Goal: Task Accomplishment & Management: Use online tool/utility

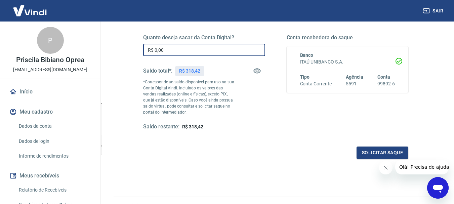
click at [186, 52] on input "R$ 0,00" at bounding box center [204, 50] width 122 height 12
type input "R$ 318,42"
click at [382, 155] on button "Solicitar saque" at bounding box center [383, 153] width 52 height 12
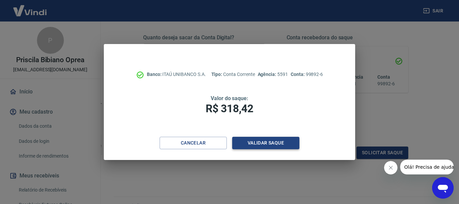
click at [280, 141] on button "Validar saque" at bounding box center [265, 143] width 67 height 12
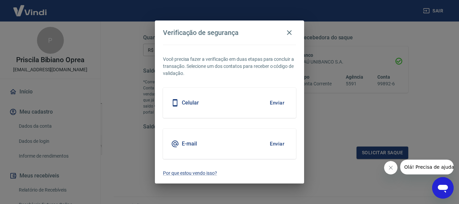
click at [276, 99] on button "Enviar" at bounding box center [277, 103] width 22 height 14
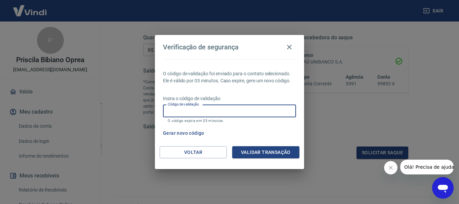
click at [224, 109] on input "Código de validação" at bounding box center [229, 111] width 133 height 12
type input "282421"
click at [276, 154] on button "Validar transação" at bounding box center [265, 152] width 67 height 12
